Goal: Transaction & Acquisition: Purchase product/service

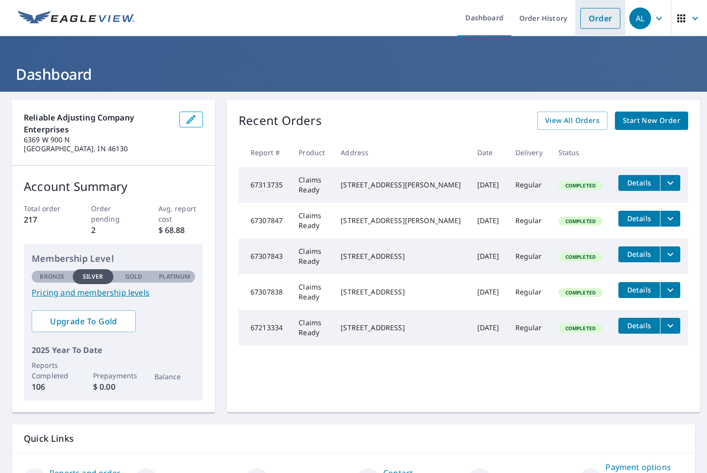
click at [593, 21] on link "Order" at bounding box center [601, 18] width 40 height 21
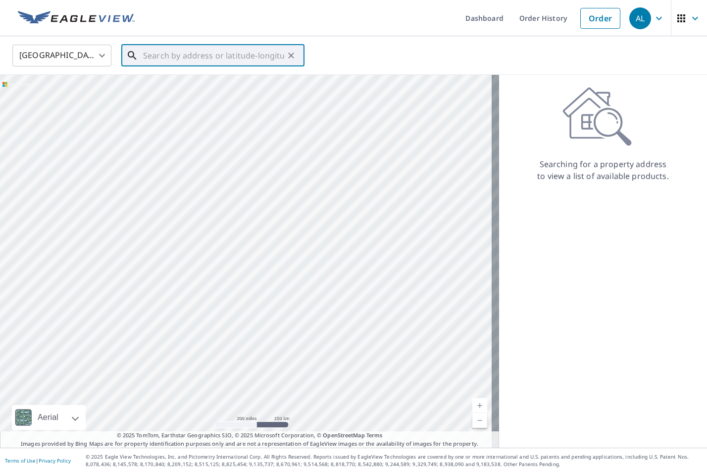
click at [219, 58] on input "text" at bounding box center [213, 56] width 141 height 28
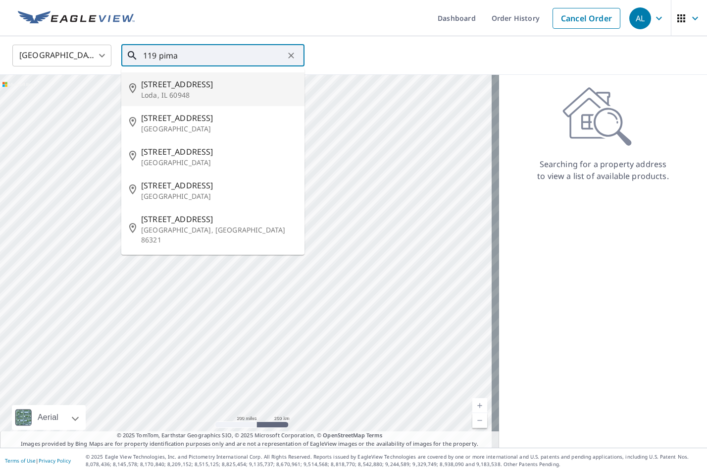
click at [215, 78] on span "[STREET_ADDRESS]" at bounding box center [219, 84] width 156 height 12
type input "[STREET_ADDRESS]"
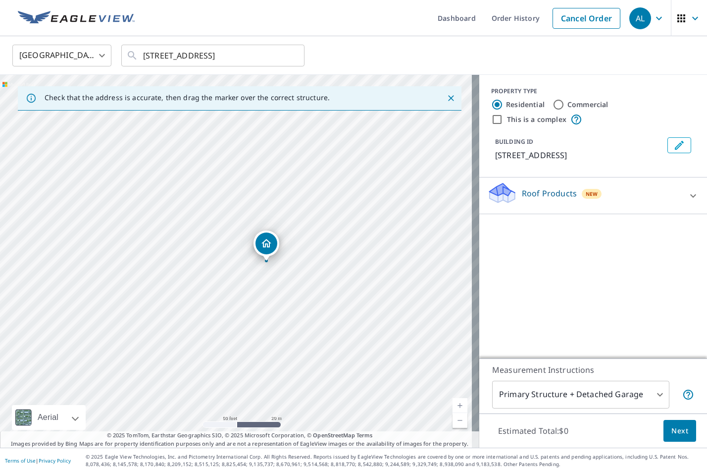
click at [560, 188] on p "Roof Products" at bounding box center [549, 193] width 55 height 12
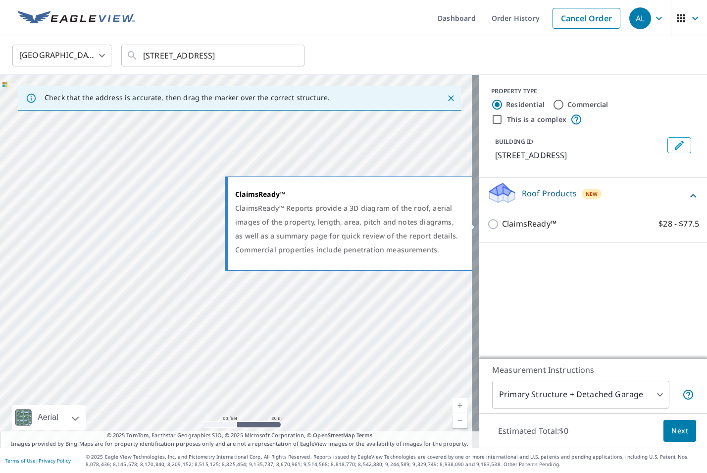
click at [502, 220] on p "ClaimsReady™" at bounding box center [529, 223] width 54 height 12
click at [496, 220] on input "ClaimsReady™ $28 - $77.5" at bounding box center [494, 224] width 15 height 12
checkbox input "true"
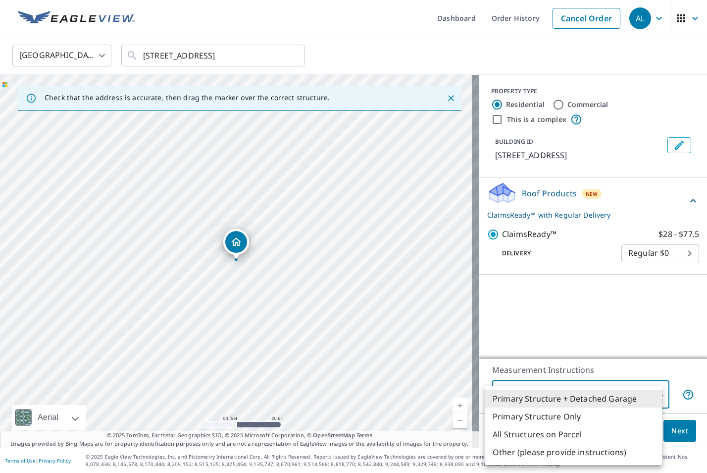
click at [580, 380] on body "AL AL Dashboard Order History Cancel Order AL United States [GEOGRAPHIC_DATA] ​…" at bounding box center [353, 236] width 707 height 473
click at [575, 413] on li "Primary Structure Only" at bounding box center [573, 416] width 177 height 18
type input "2"
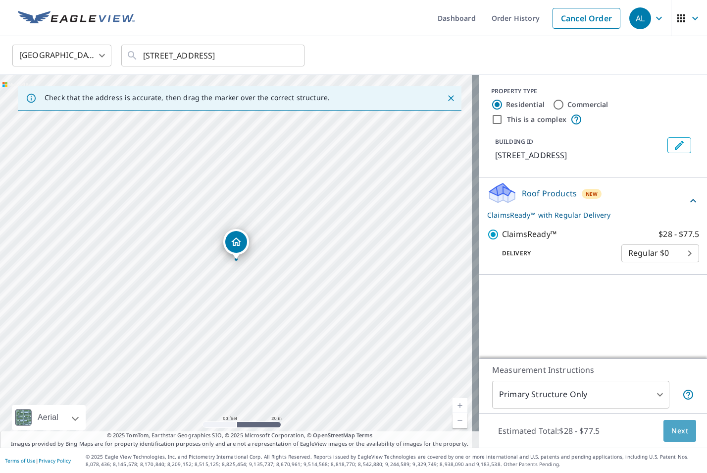
click at [676, 430] on span "Next" at bounding box center [680, 431] width 17 height 12
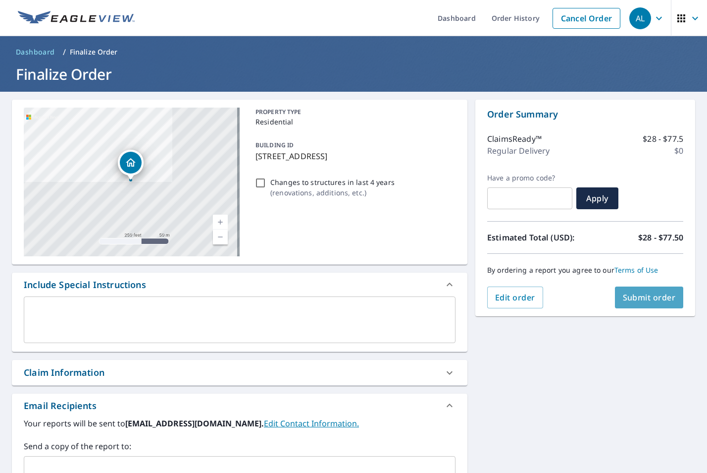
click at [646, 297] on span "Submit order" at bounding box center [649, 297] width 53 height 11
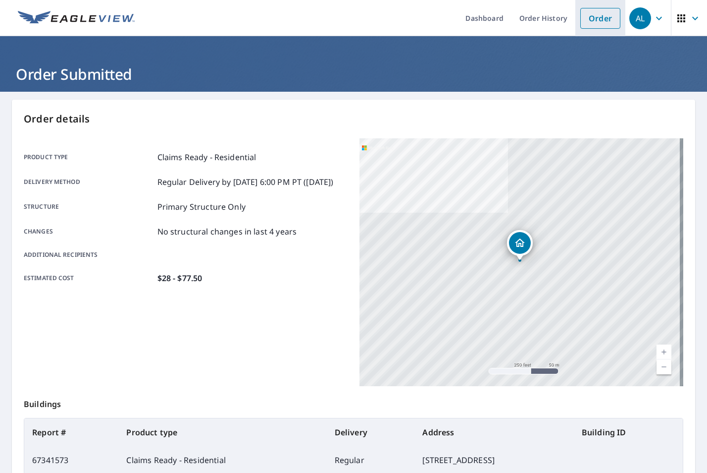
click at [594, 17] on link "Order" at bounding box center [601, 18] width 40 height 21
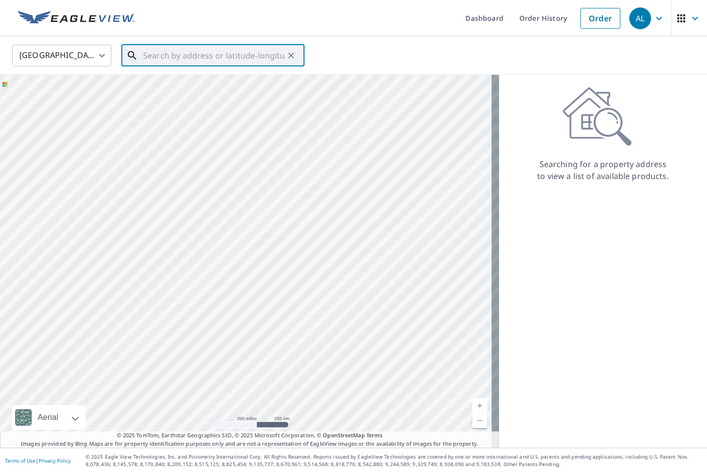
click at [238, 56] on input "text" at bounding box center [213, 56] width 141 height 28
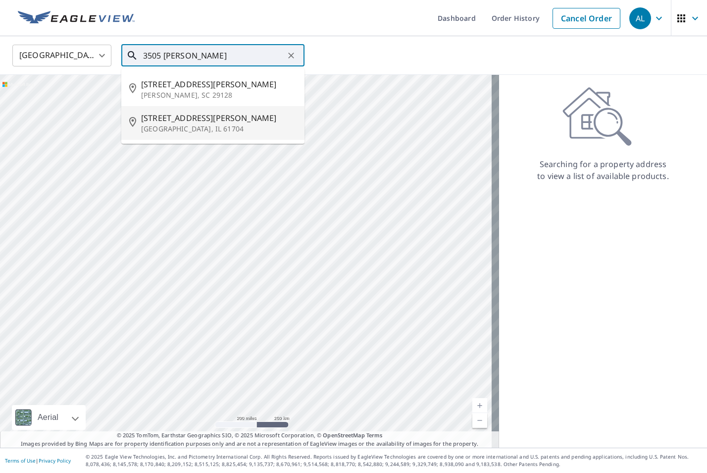
click at [205, 116] on span "[STREET_ADDRESS][PERSON_NAME]" at bounding box center [219, 118] width 156 height 12
type input "[STREET_ADDRESS][PERSON_NAME]"
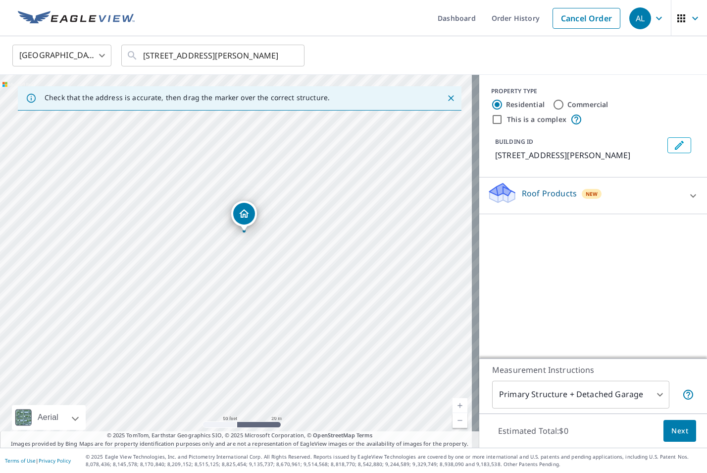
click at [522, 199] on p "Roof Products" at bounding box center [549, 193] width 55 height 12
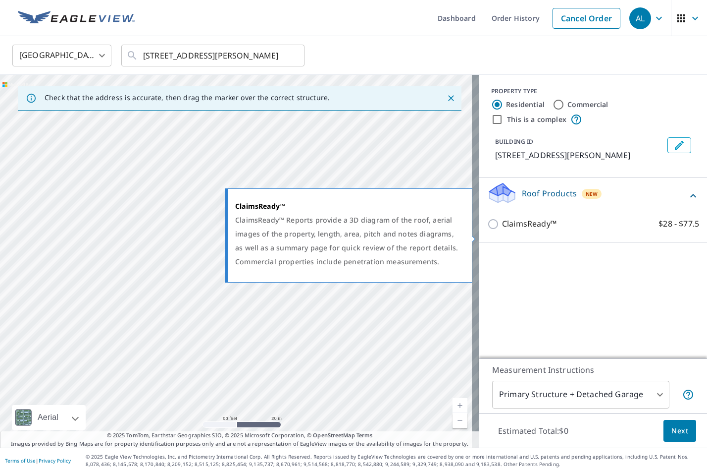
click at [517, 230] on p "ClaimsReady™" at bounding box center [529, 223] width 54 height 12
click at [502, 230] on input "ClaimsReady™ $28 - $77.5" at bounding box center [494, 224] width 15 height 12
checkbox input "true"
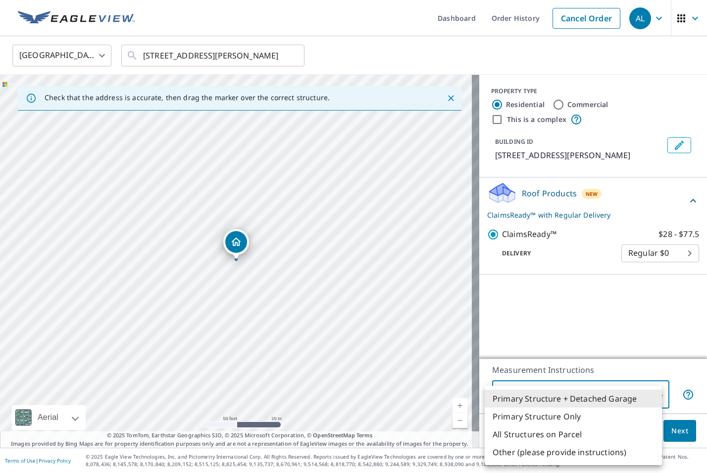
drag, startPoint x: 542, startPoint y: 389, endPoint x: 541, endPoint y: 411, distance: 21.8
click at [541, 411] on body "AL AL Dashboard Order History Cancel Order AL [GEOGRAPHIC_DATA] [GEOGRAPHIC_DAT…" at bounding box center [353, 236] width 707 height 473
click at [541, 411] on li "Primary Structure Only" at bounding box center [573, 416] width 177 height 18
type input "2"
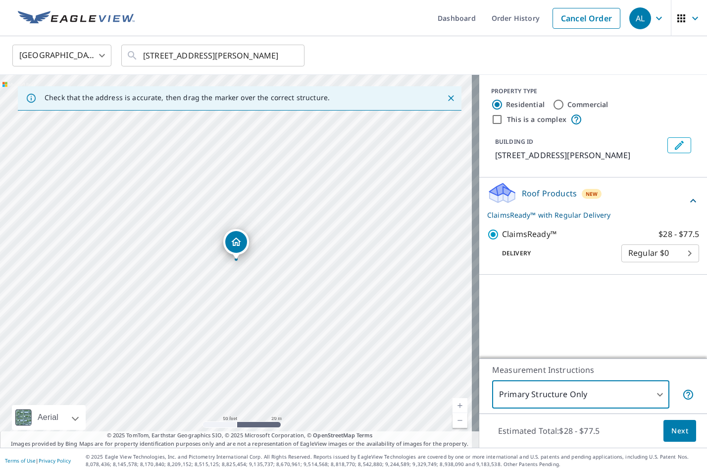
click at [676, 432] on span "Next" at bounding box center [680, 431] width 17 height 12
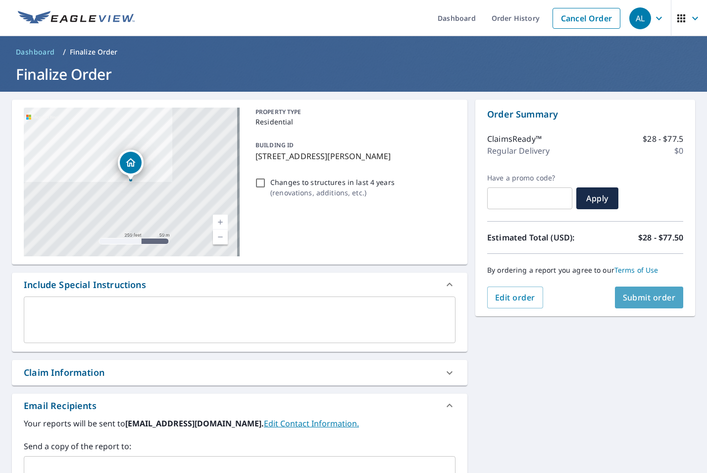
click at [655, 301] on span "Submit order" at bounding box center [649, 297] width 53 height 11
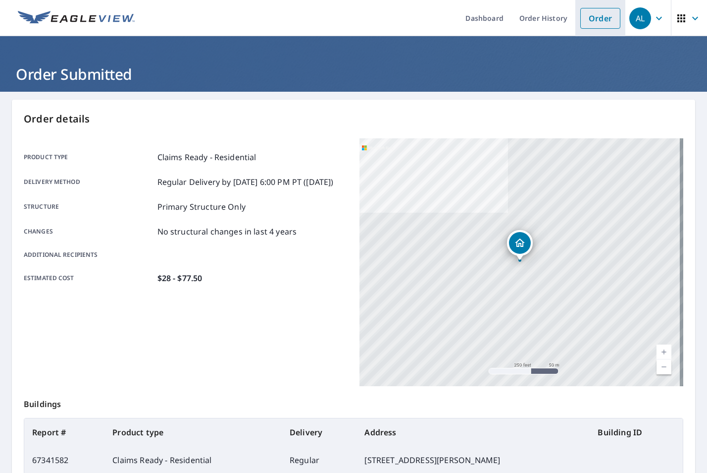
click at [603, 20] on link "Order" at bounding box center [601, 18] width 40 height 21
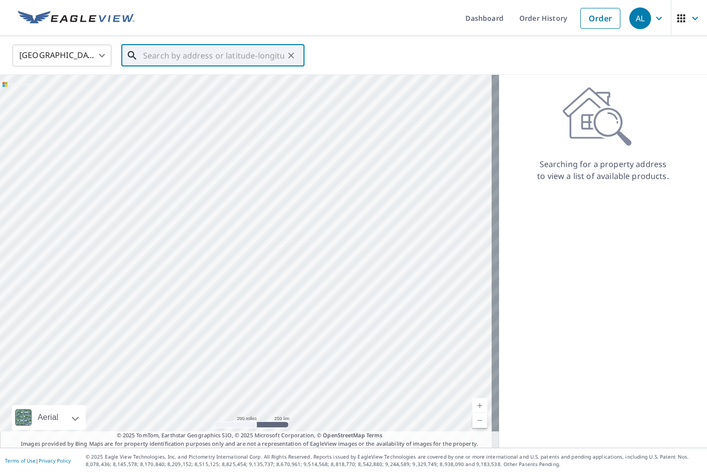
click at [242, 56] on input "text" at bounding box center [213, 56] width 141 height 28
click at [228, 79] on span "1317 [PERSON_NAME] Dr" at bounding box center [219, 84] width 156 height 12
type input "1317 [PERSON_NAME] Dr [PERSON_NAME], IL 61761"
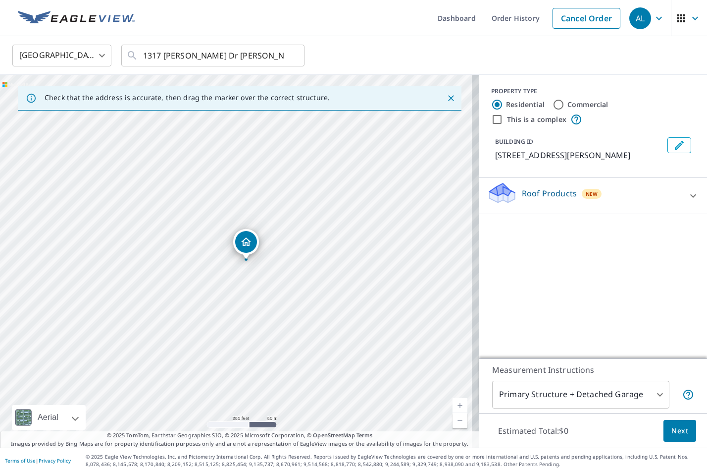
click at [542, 201] on div "Roof Products New" at bounding box center [584, 195] width 194 height 28
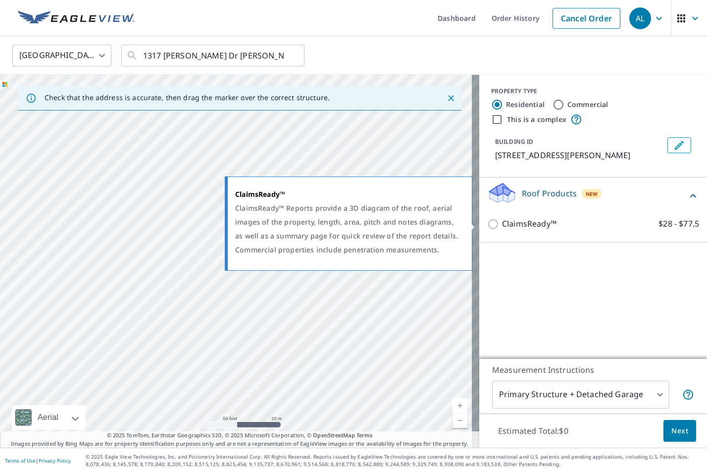
click at [520, 224] on p "ClaimsReady™" at bounding box center [529, 223] width 54 height 12
click at [502, 224] on input "ClaimsReady™ $28 - $77.5" at bounding box center [494, 224] width 15 height 12
checkbox input "true"
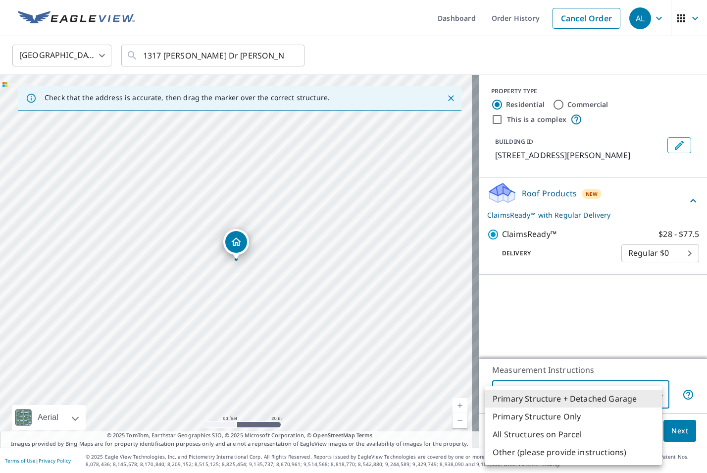
drag, startPoint x: 560, startPoint y: 393, endPoint x: 559, endPoint y: 413, distance: 20.3
click at [559, 413] on body "AL AL Dashboard Order History Cancel Order AL United States US ​ [STREET_ADDRES…" at bounding box center [353, 236] width 707 height 473
click at [559, 413] on li "Primary Structure Only" at bounding box center [573, 416] width 177 height 18
type input "2"
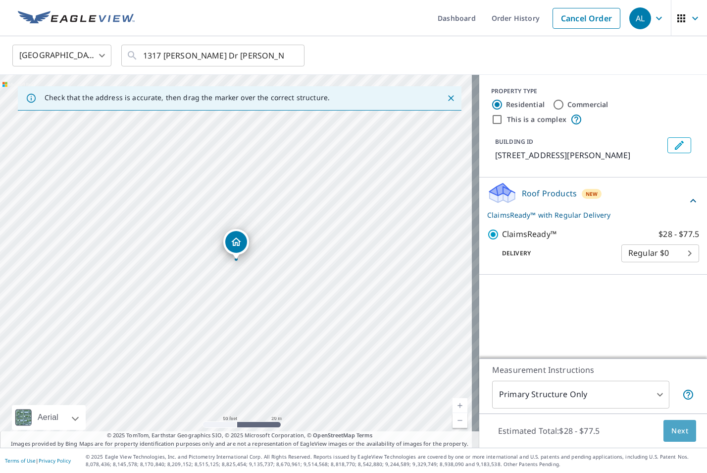
click at [672, 429] on span "Next" at bounding box center [680, 431] width 17 height 12
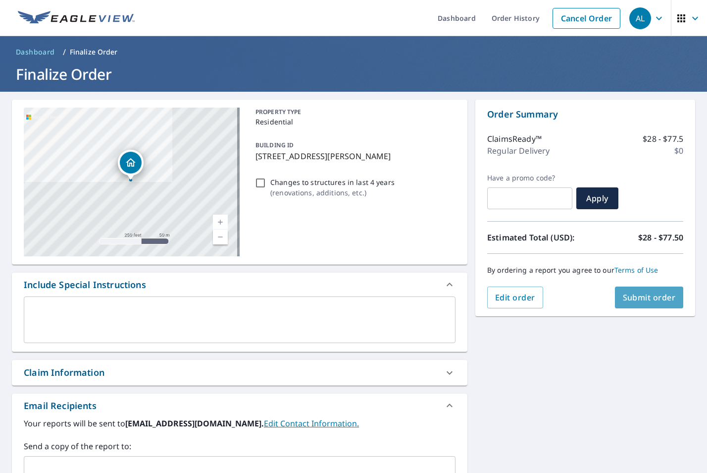
click at [645, 304] on button "Submit order" at bounding box center [649, 297] width 69 height 22
